Goal: Information Seeking & Learning: Learn about a topic

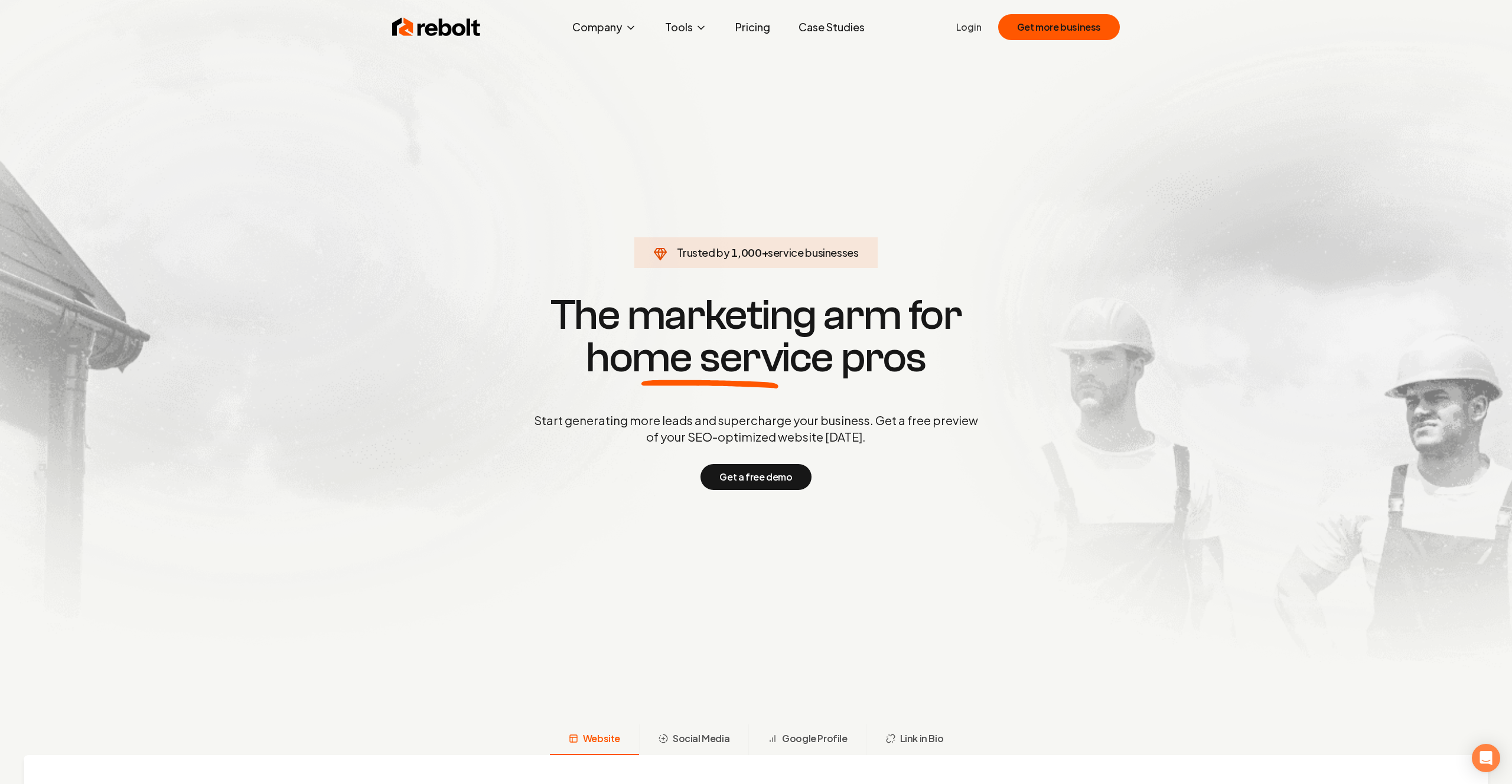
click at [823, 30] on link "Case Studies" at bounding box center [832, 27] width 85 height 23
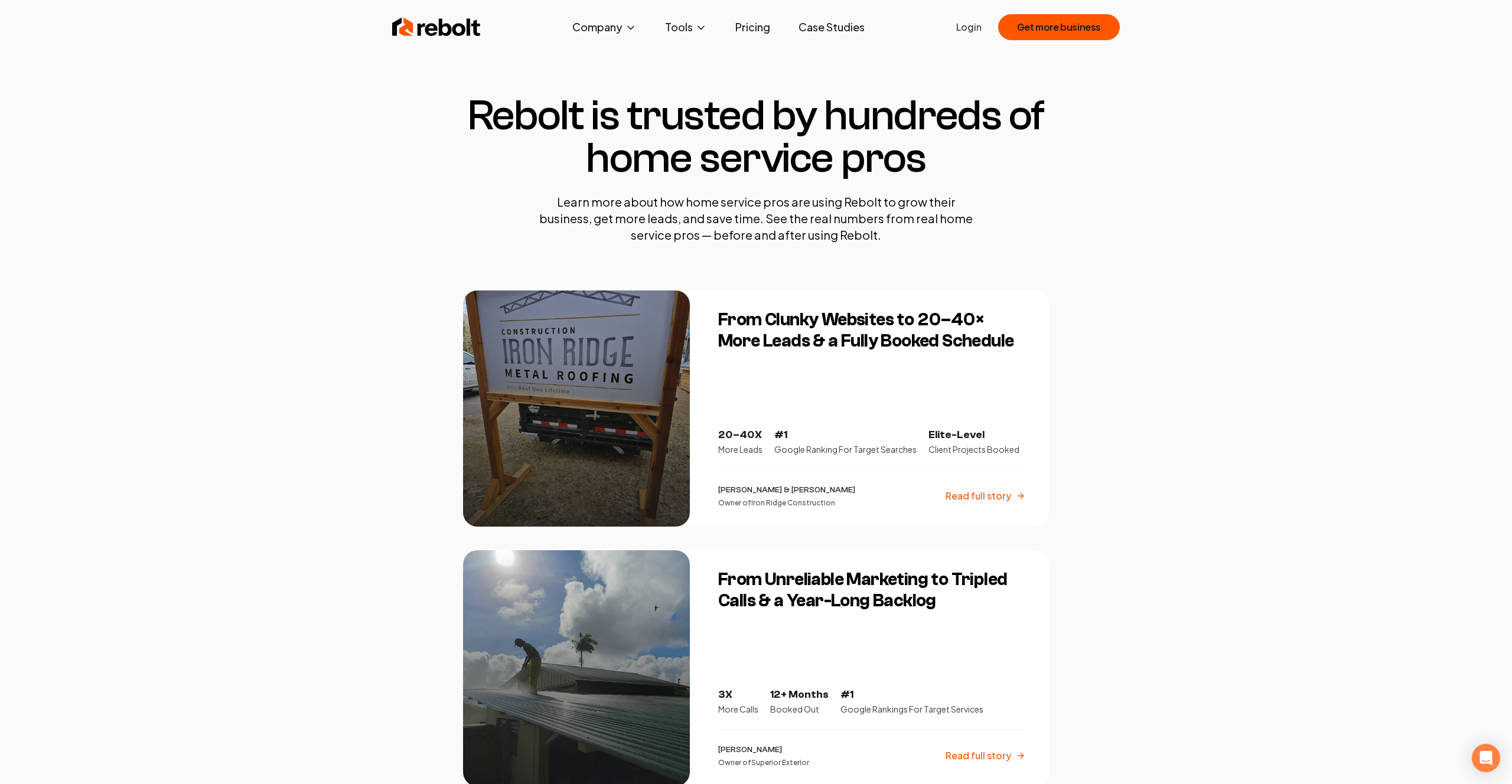
click at [798, 328] on h3 "From Clunky Websites to 20–40× More Leads & a Fully Booked Schedule" at bounding box center [871, 330] width 307 height 42
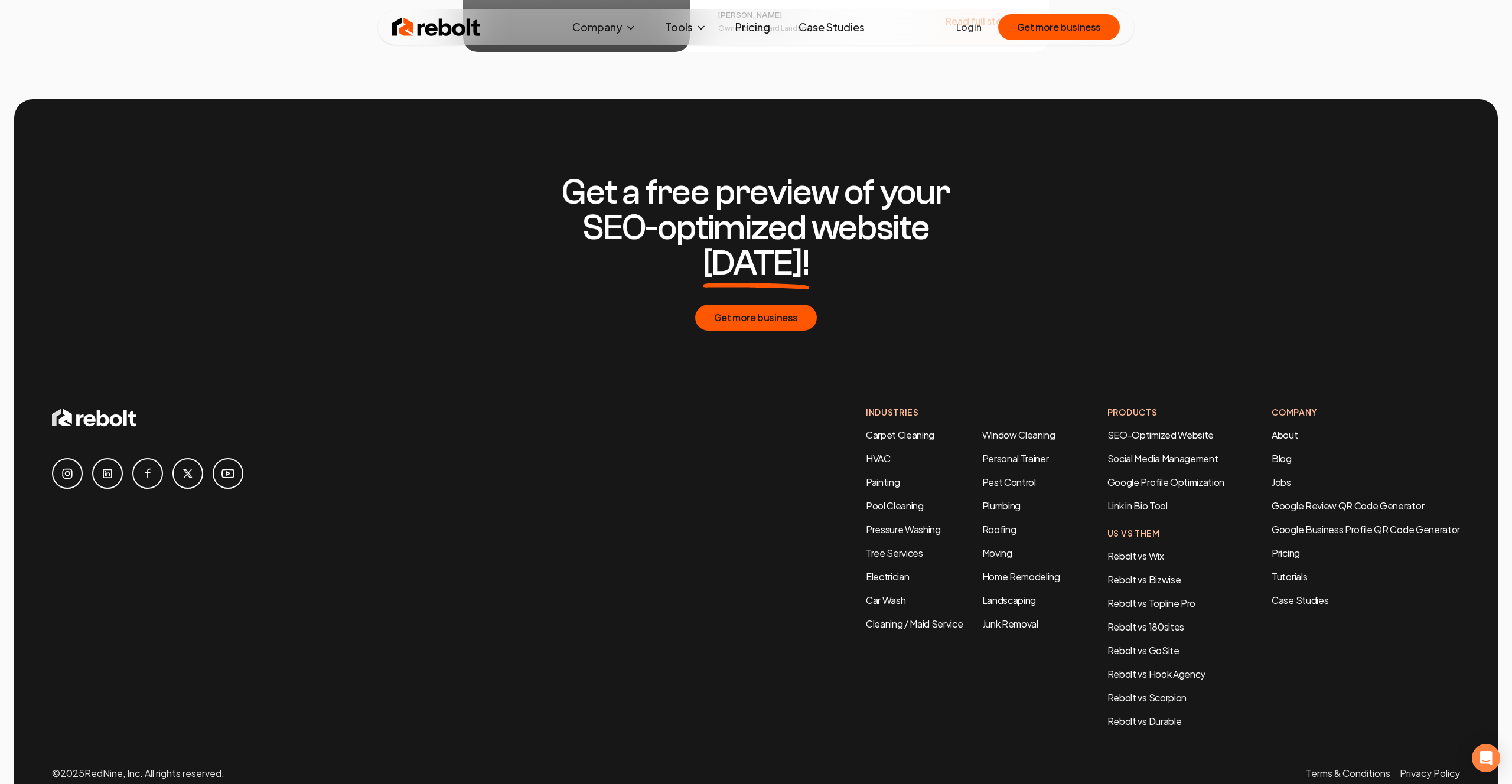
scroll to position [2306, 0]
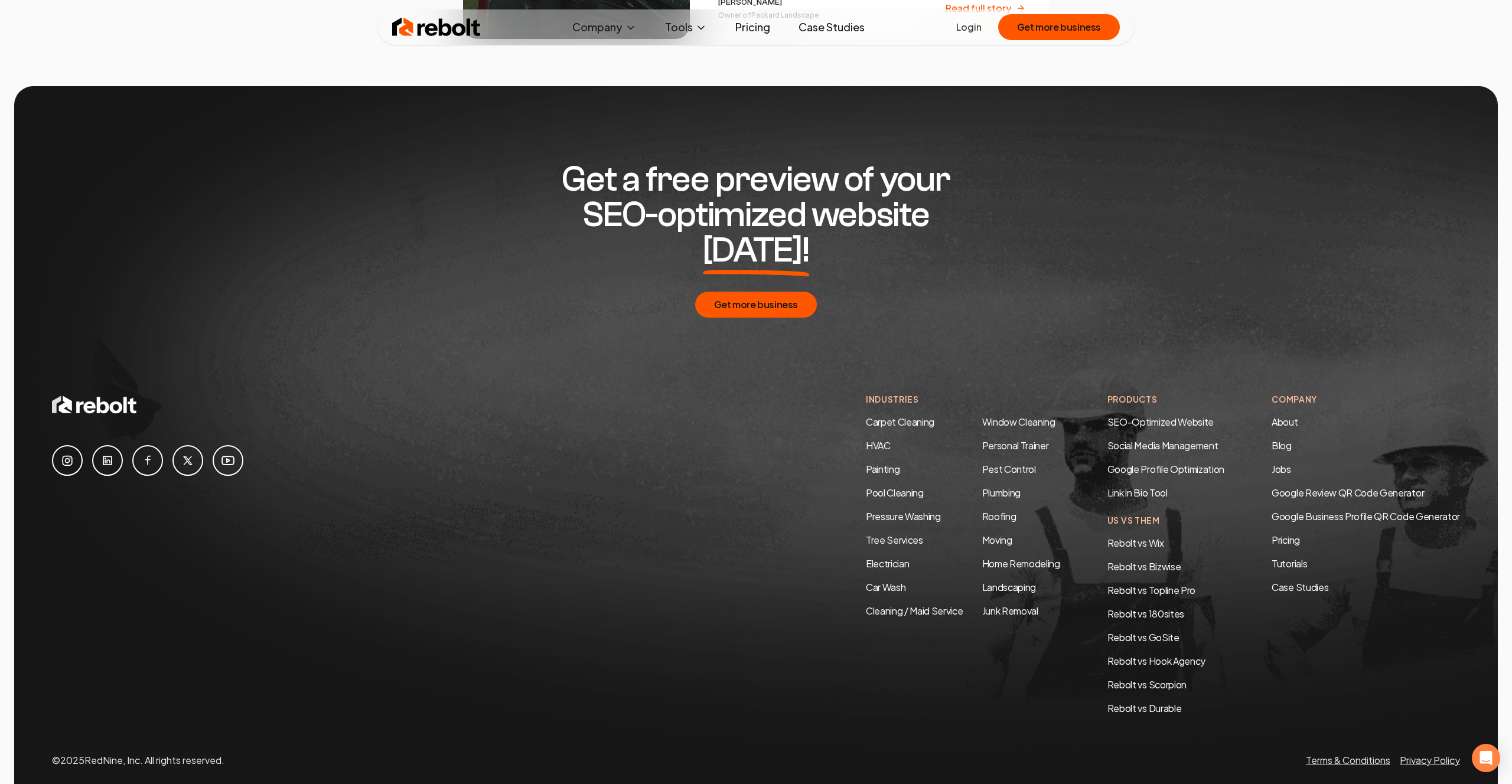
click at [1139, 515] on h4 "Us Vs Them" at bounding box center [1166, 520] width 117 height 12
click at [1163, 463] on link "Google Profile Optimization" at bounding box center [1166, 469] width 117 height 12
click at [1172, 415] on link "SEO-Optimized Website" at bounding box center [1160, 421] width 106 height 12
click at [1147, 537] on link "Rebolt vs Wix" at bounding box center [1136, 543] width 57 height 12
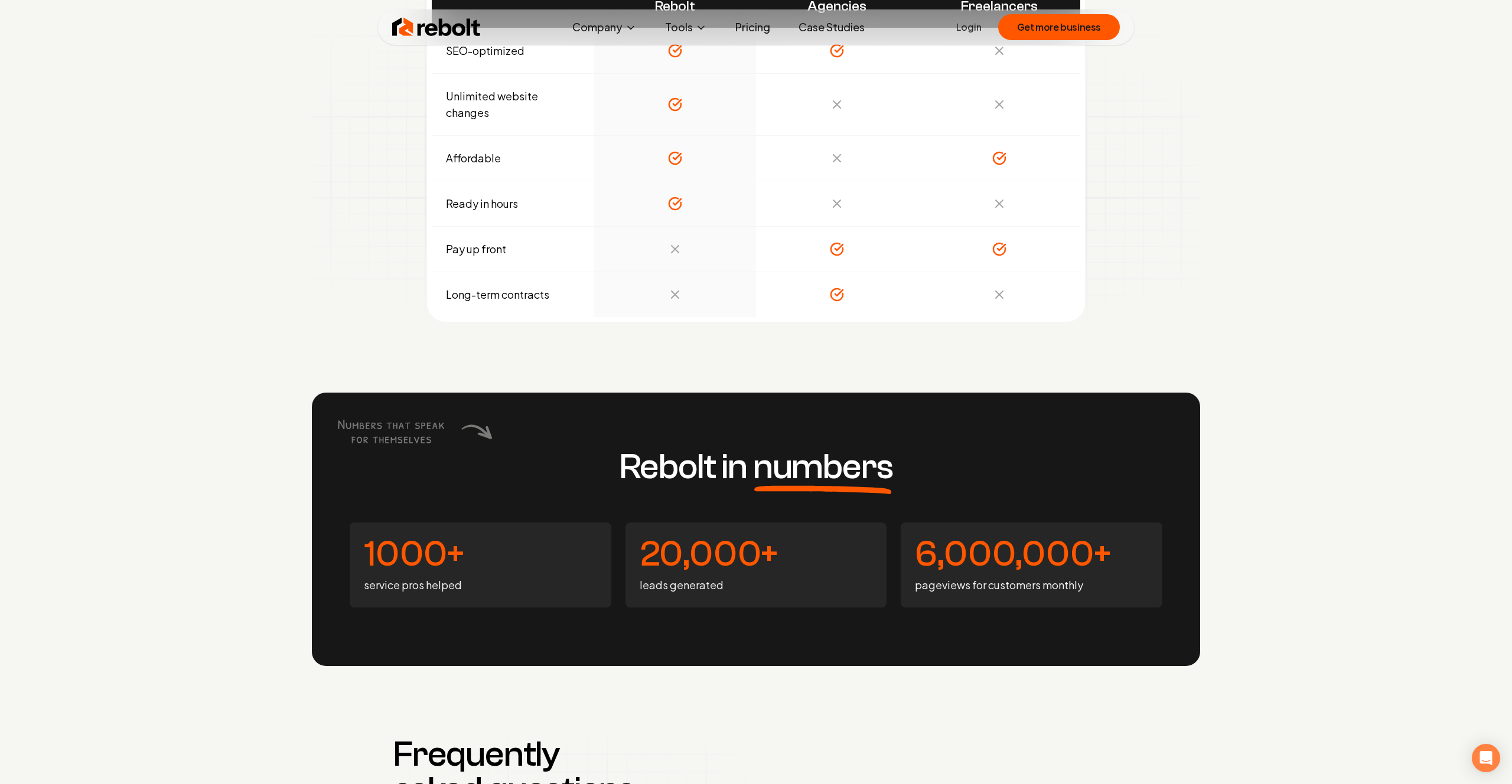
scroll to position [4506, 0]
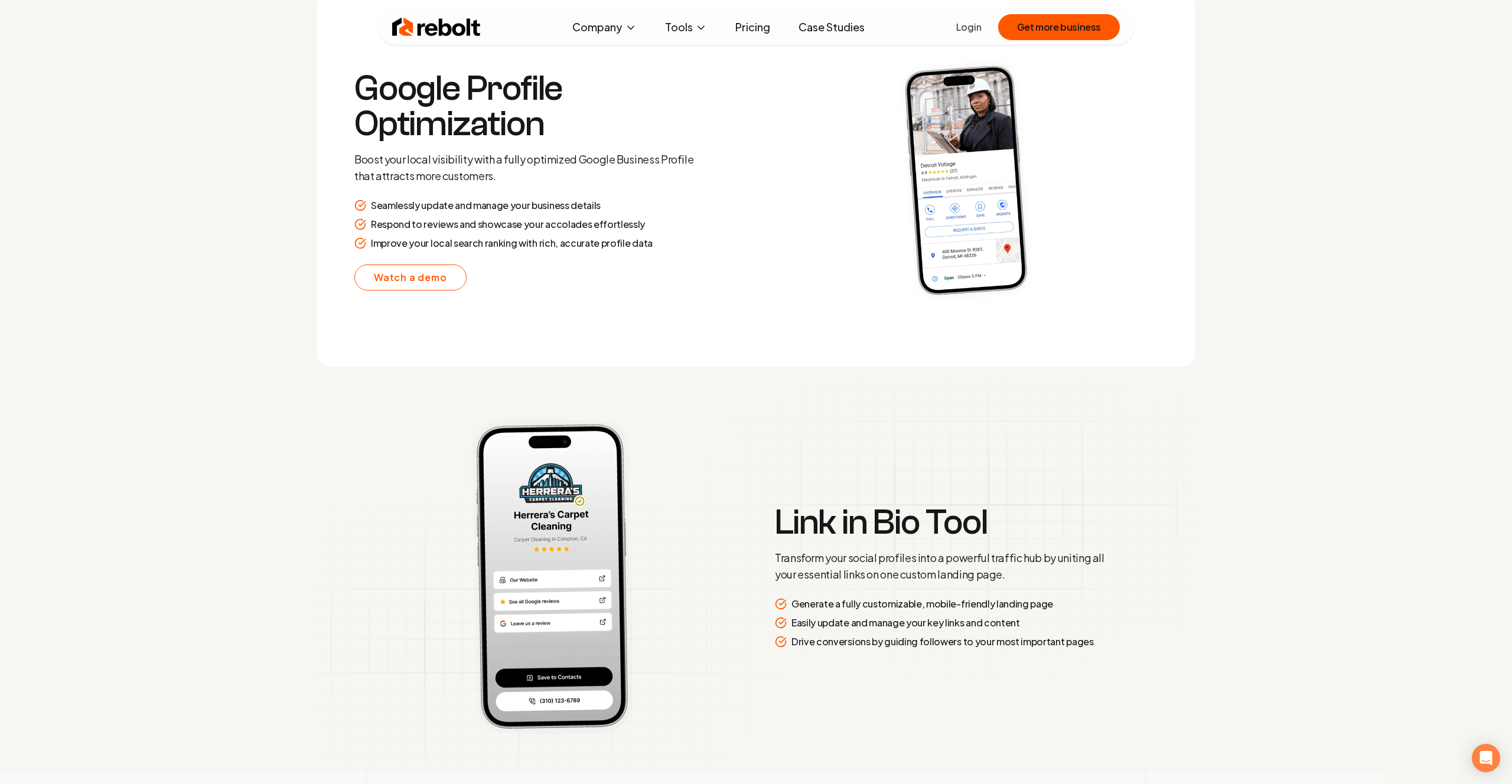
scroll to position [2338, 0]
